Goal: Check status: Check status

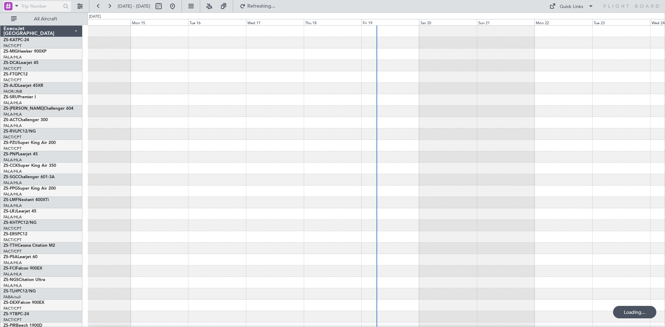
click at [16, 6] on span at bounding box center [16, 5] width 8 height 9
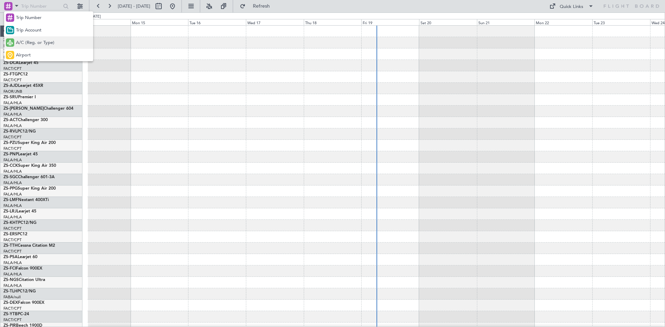
click at [27, 43] on span "A/C (Reg. or Type)" at bounding box center [35, 42] width 38 height 7
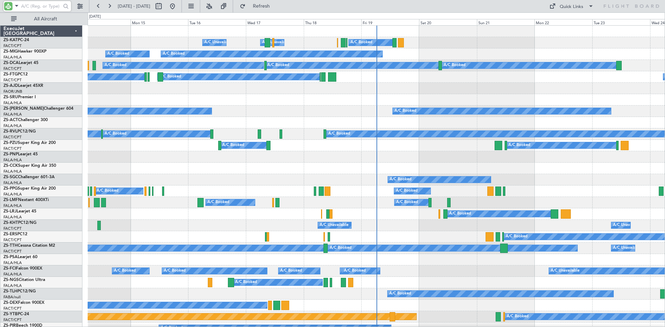
click at [37, 6] on input "text" at bounding box center [41, 6] width 40 height 10
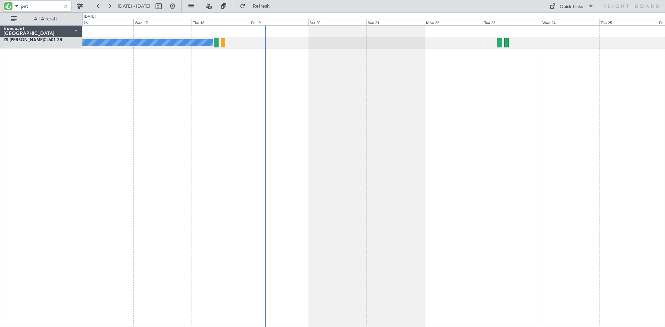
click at [304, 85] on div "A/C Booked A/C Booked A/C Booked" at bounding box center [373, 176] width 583 height 302
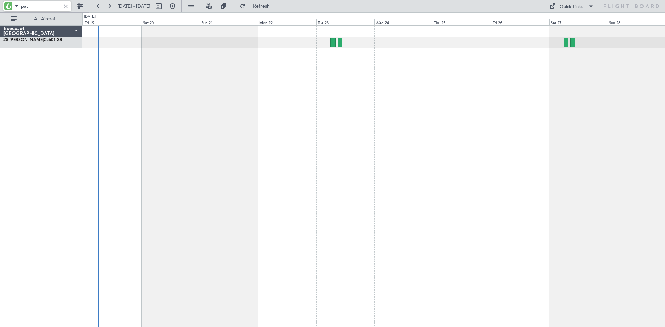
click at [401, 98] on div "A/C Booked A/C Booked A/C Booked A/C Booked" at bounding box center [373, 176] width 583 height 302
type input "pat"
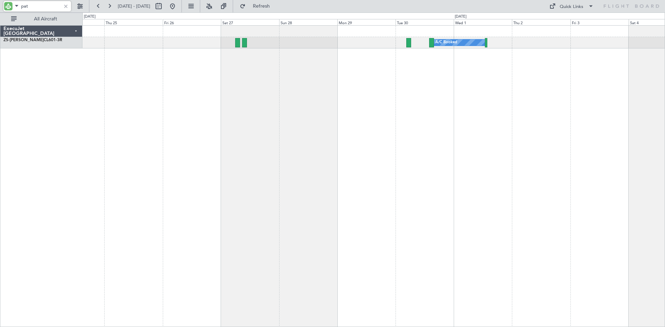
click at [153, 157] on div "A/C Booked" at bounding box center [373, 176] width 583 height 302
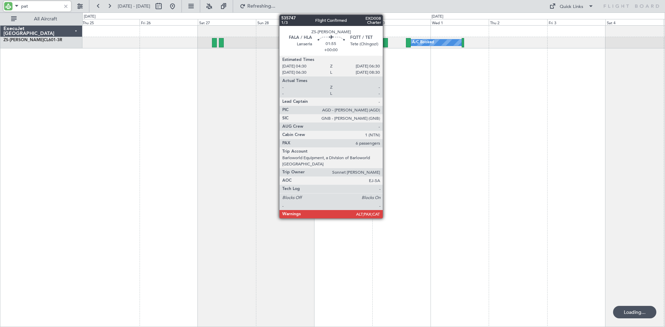
click at [386, 42] on div at bounding box center [385, 42] width 5 height 9
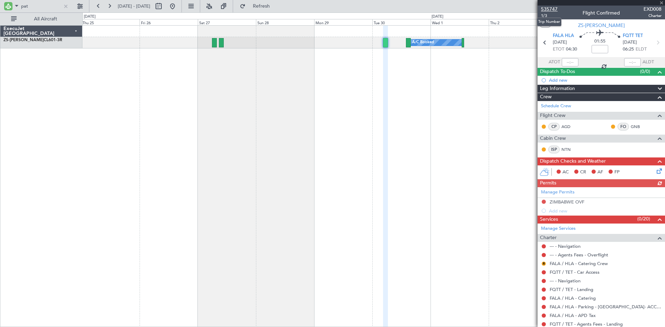
click at [551, 8] on span "535747" at bounding box center [549, 9] width 17 height 7
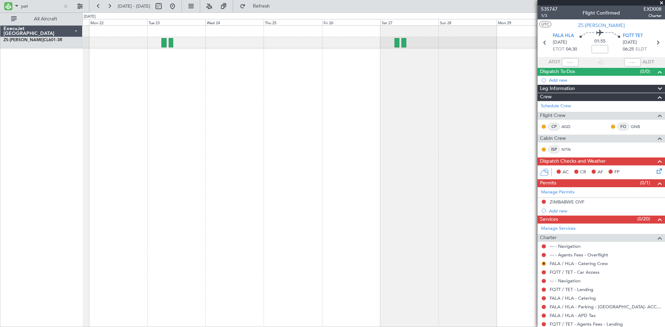
click at [389, 73] on div "A/C Booked" at bounding box center [373, 176] width 583 height 302
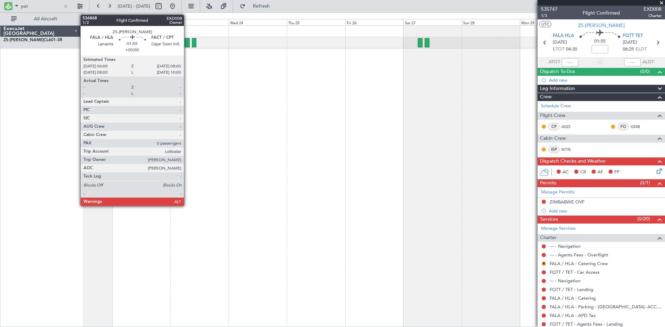
click at [187, 41] on div at bounding box center [187, 42] width 5 height 9
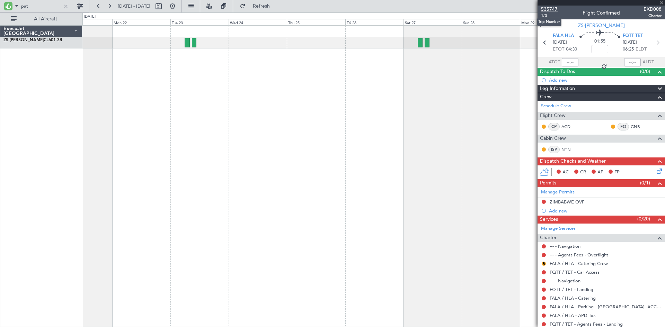
type input "0"
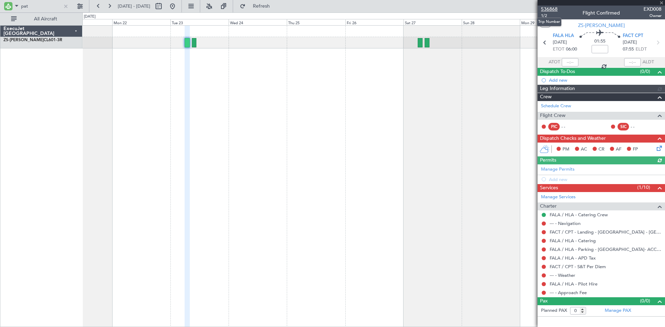
click at [551, 8] on span "536868" at bounding box center [549, 9] width 17 height 7
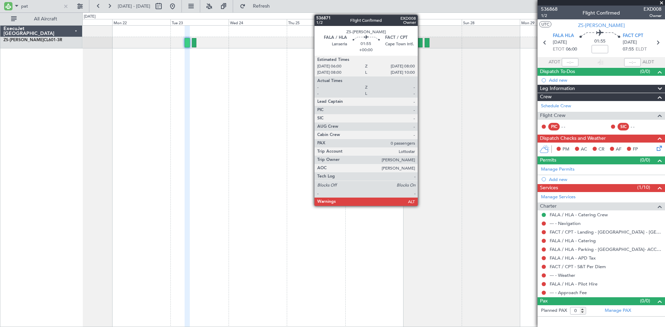
click at [421, 42] on div at bounding box center [420, 42] width 5 height 9
